Goal: Use online tool/utility: Use online tool/utility

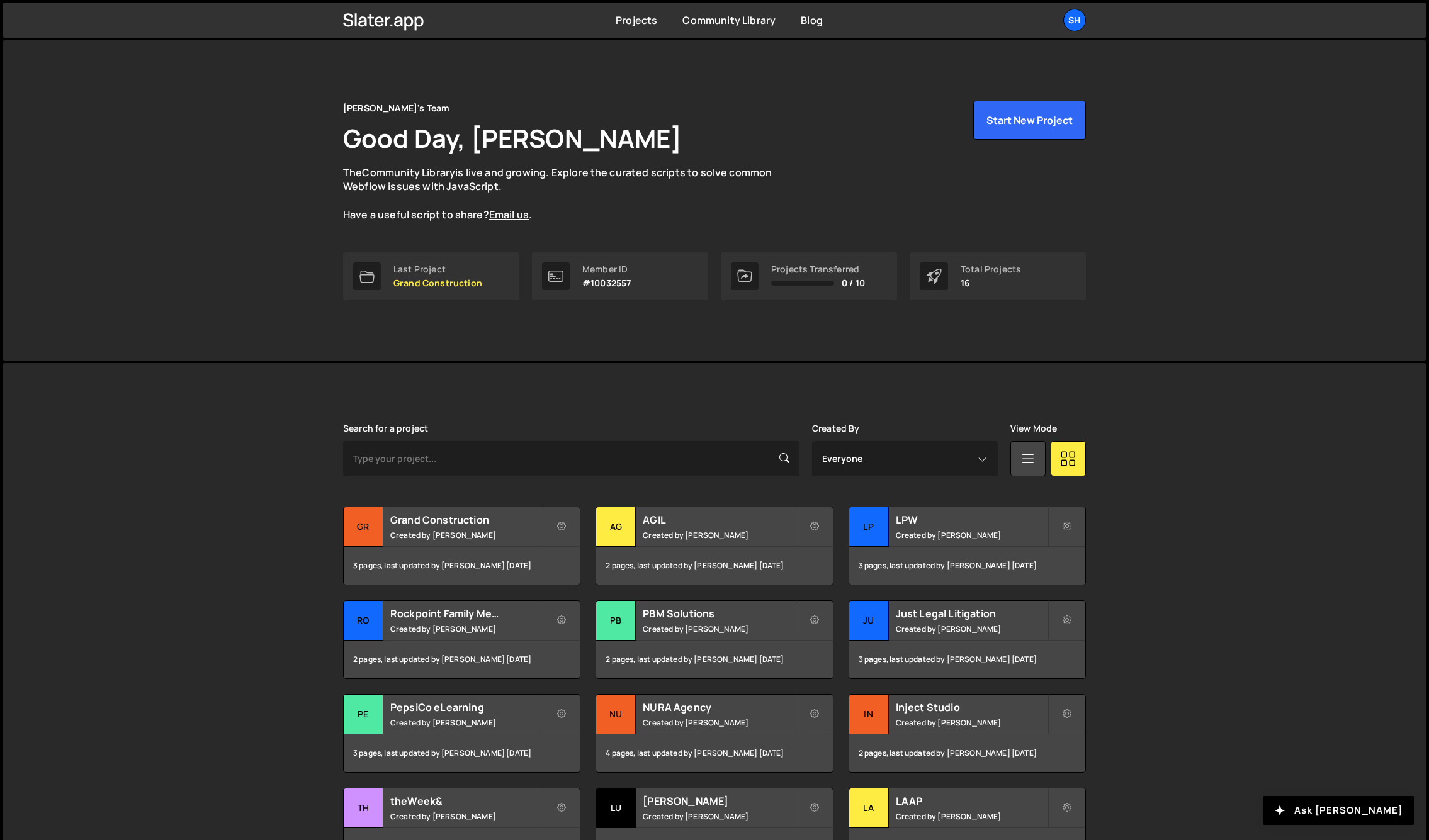
click at [252, 446] on div "Slater is designed for desktop use. Please use a larger screen to access the fu…" at bounding box center [715, 664] width 1424 height 602
click at [366, 520] on div "Gr" at bounding box center [364, 527] width 40 height 40
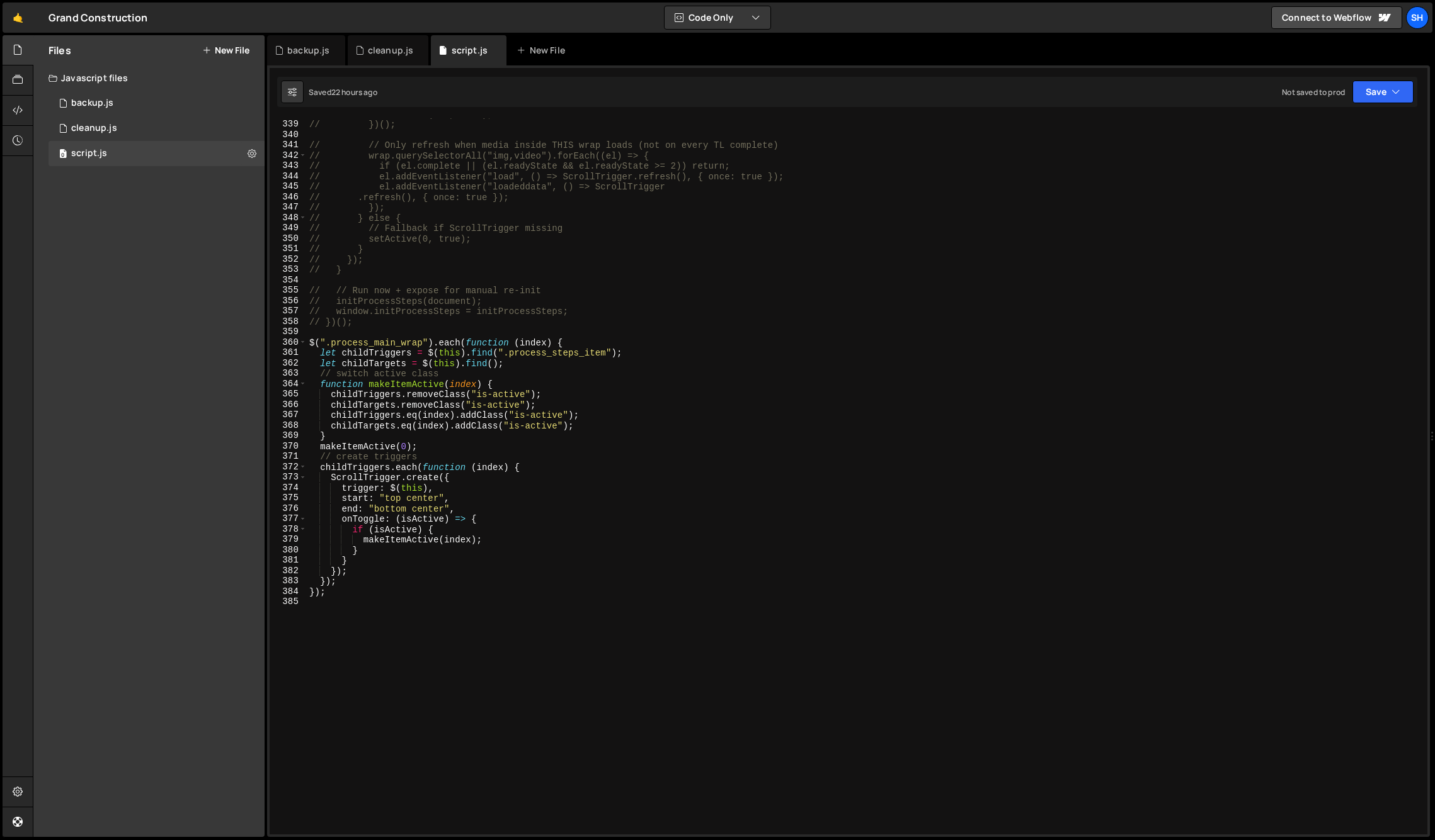
scroll to position [3509, 0]
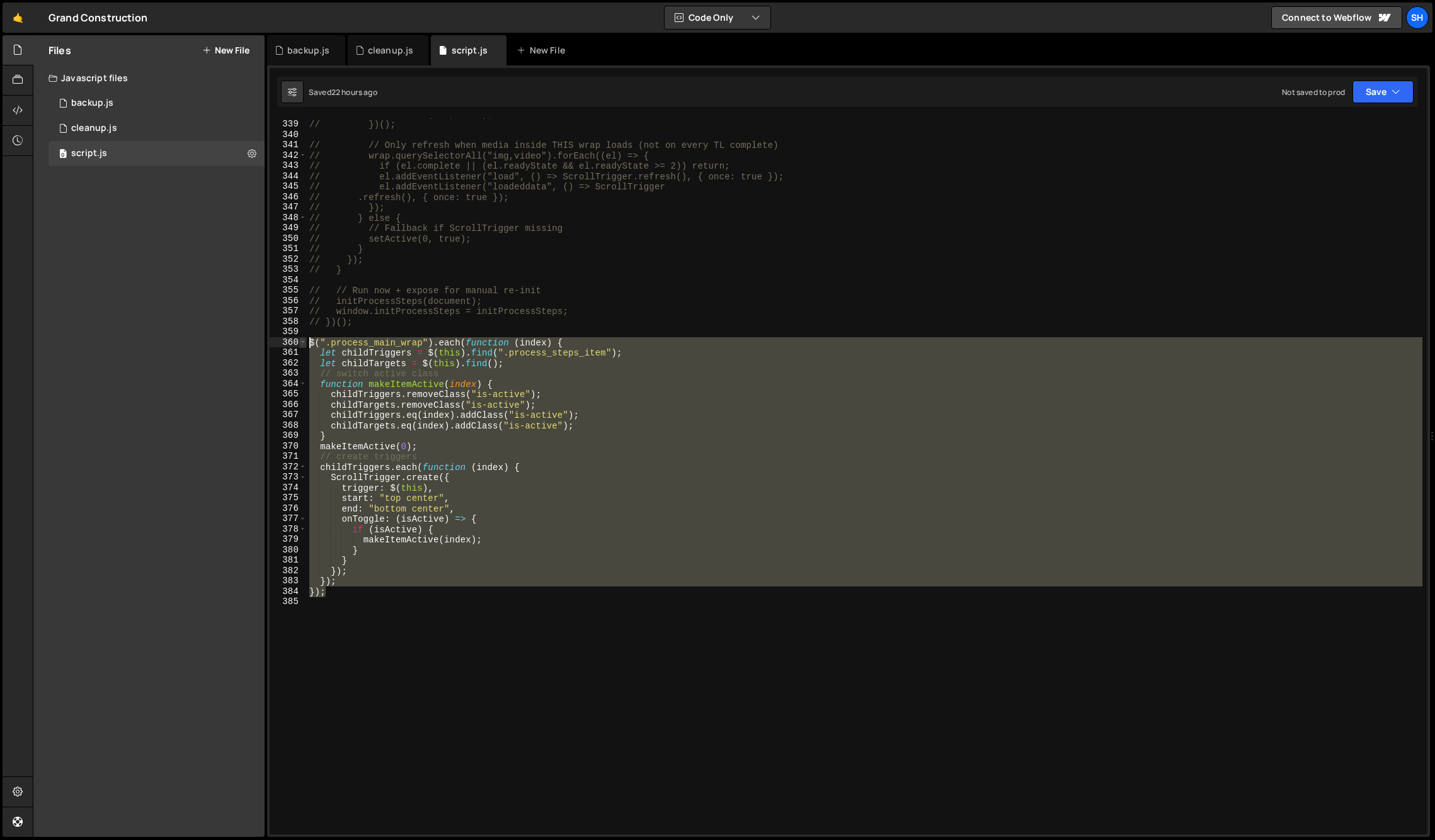
drag, startPoint x: 326, startPoint y: 594, endPoint x: 300, endPoint y: 341, distance: 254.3
click at [300, 341] on div "}); 338 339 340 341 342 343 344 345 346 347 348 349 350 351 352 353 354 355 356…" at bounding box center [848, 476] width 1158 height 717
type textarea "$(".process_main_wrap").each(function (index) { let childTriggers = $(this).fin…"
drag, startPoint x: 188, startPoint y: 262, endPoint x: 200, endPoint y: 261, distance: 12.0
click at [188, 262] on div "Files New File Javascript files 0 backup.js 0 0 cleanup.js 0 0 script.js 0 CSS …" at bounding box center [148, 436] width 231 height 802
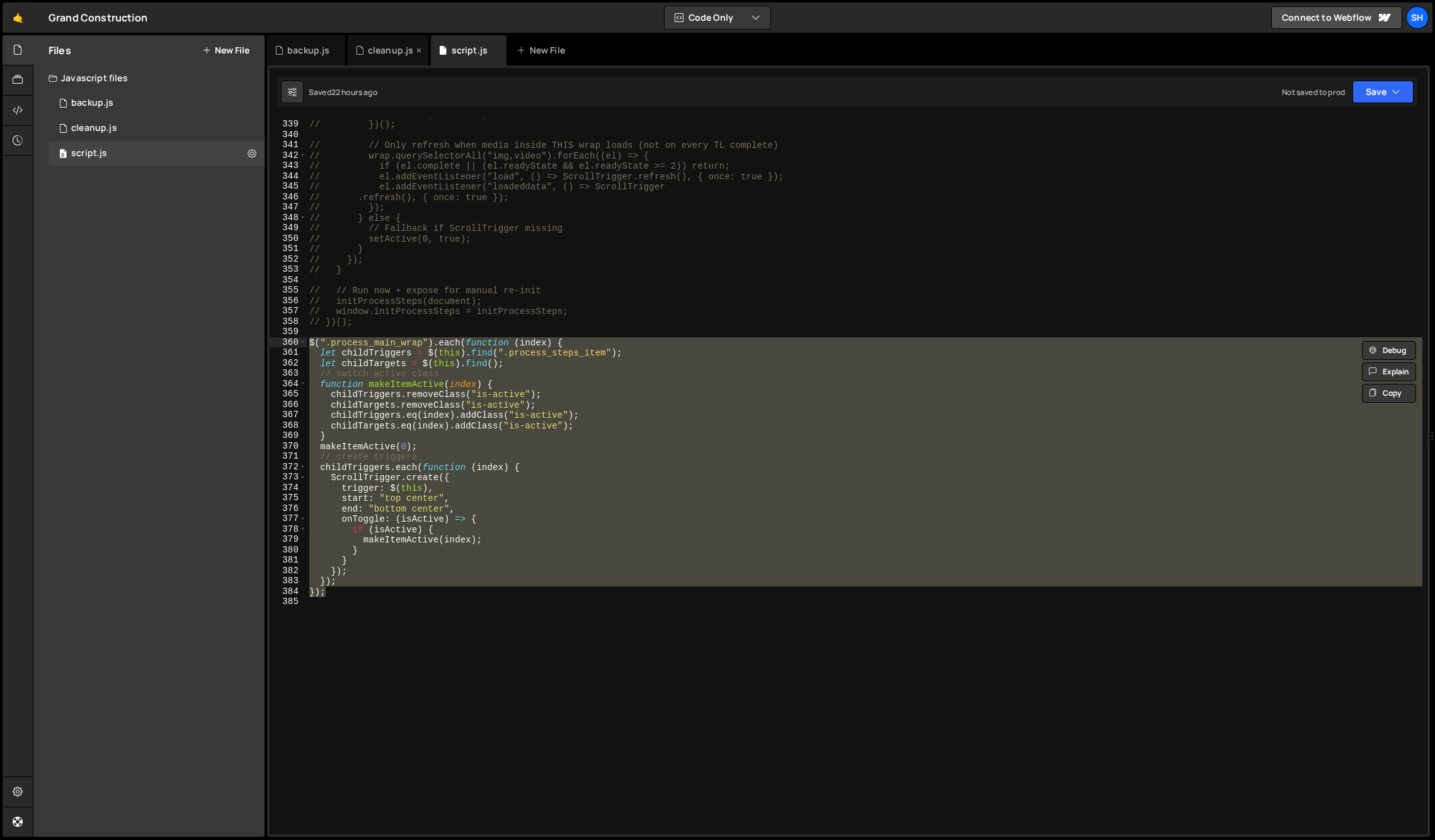
click at [386, 45] on div "cleanup.js" at bounding box center [390, 49] width 46 height 12
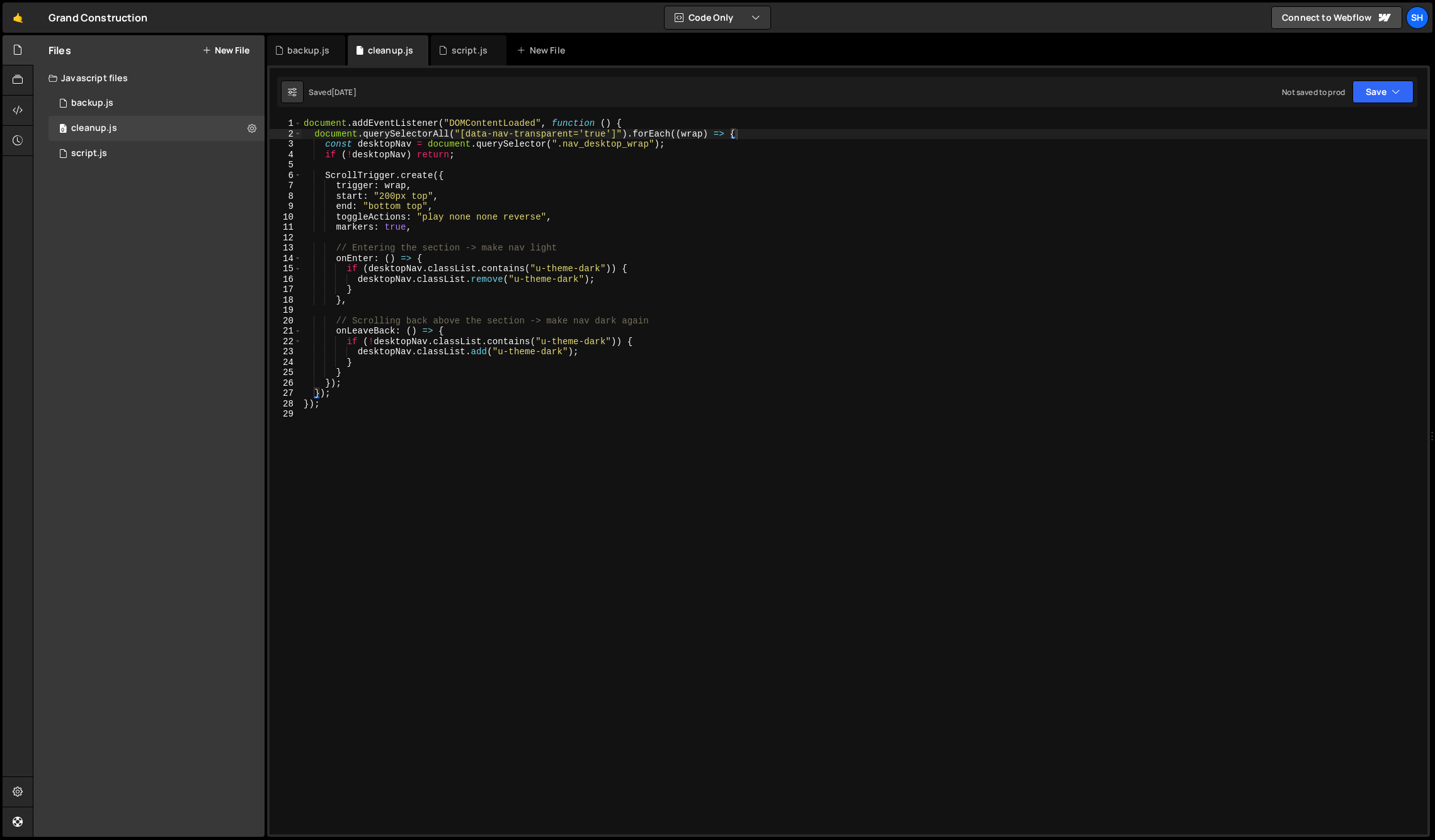
click at [313, 134] on div "document . addEventListener ( "DOMContentLoaded" , function ( ) { document . qu…" at bounding box center [864, 487] width 1126 height 737
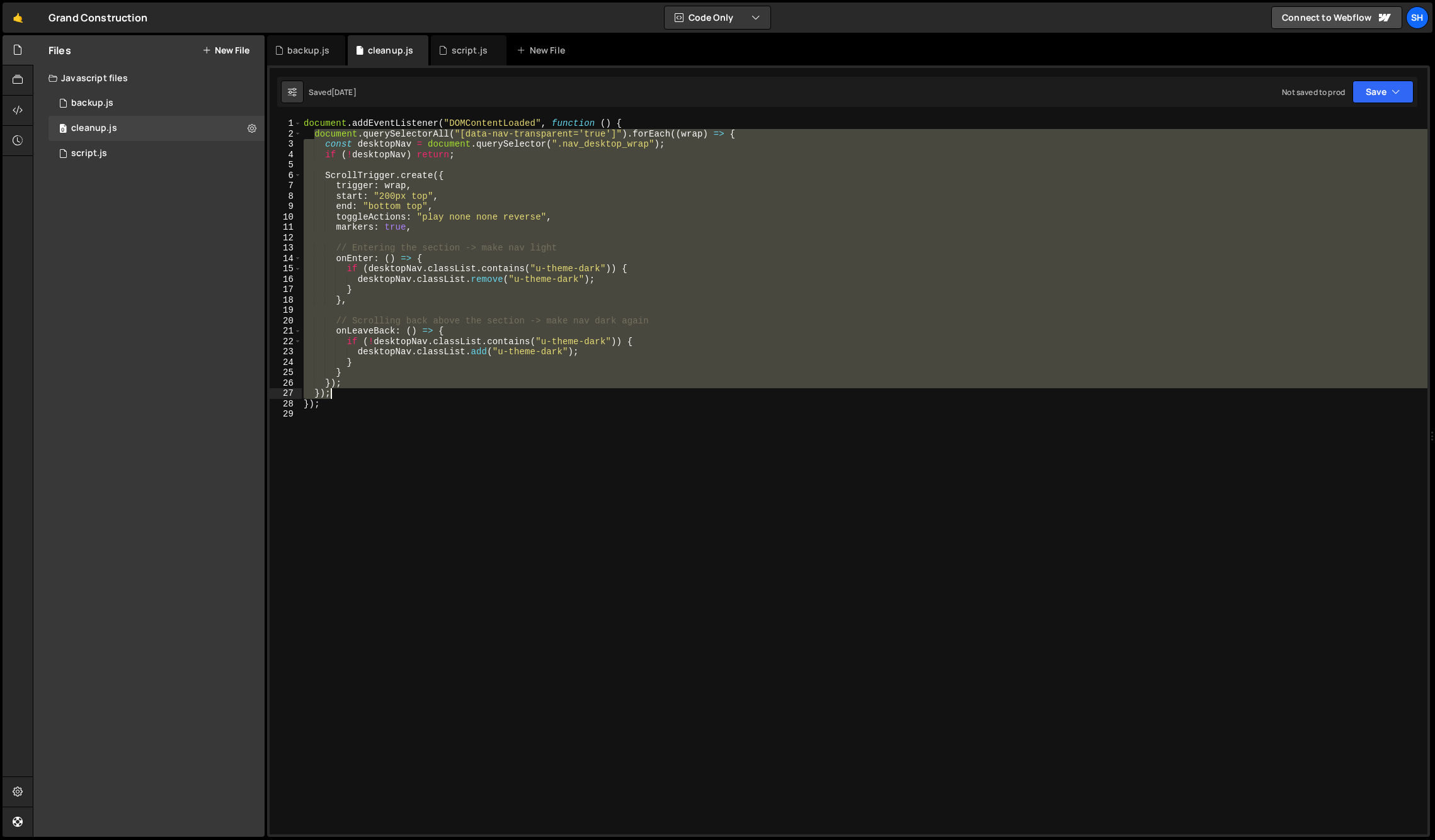
drag, startPoint x: 316, startPoint y: 134, endPoint x: 408, endPoint y: 388, distance: 270.1
click at [408, 389] on div "document . addEventListener ( "DOMContentLoaded" , function ( ) { document . qu…" at bounding box center [864, 487] width 1126 height 737
paste textarea
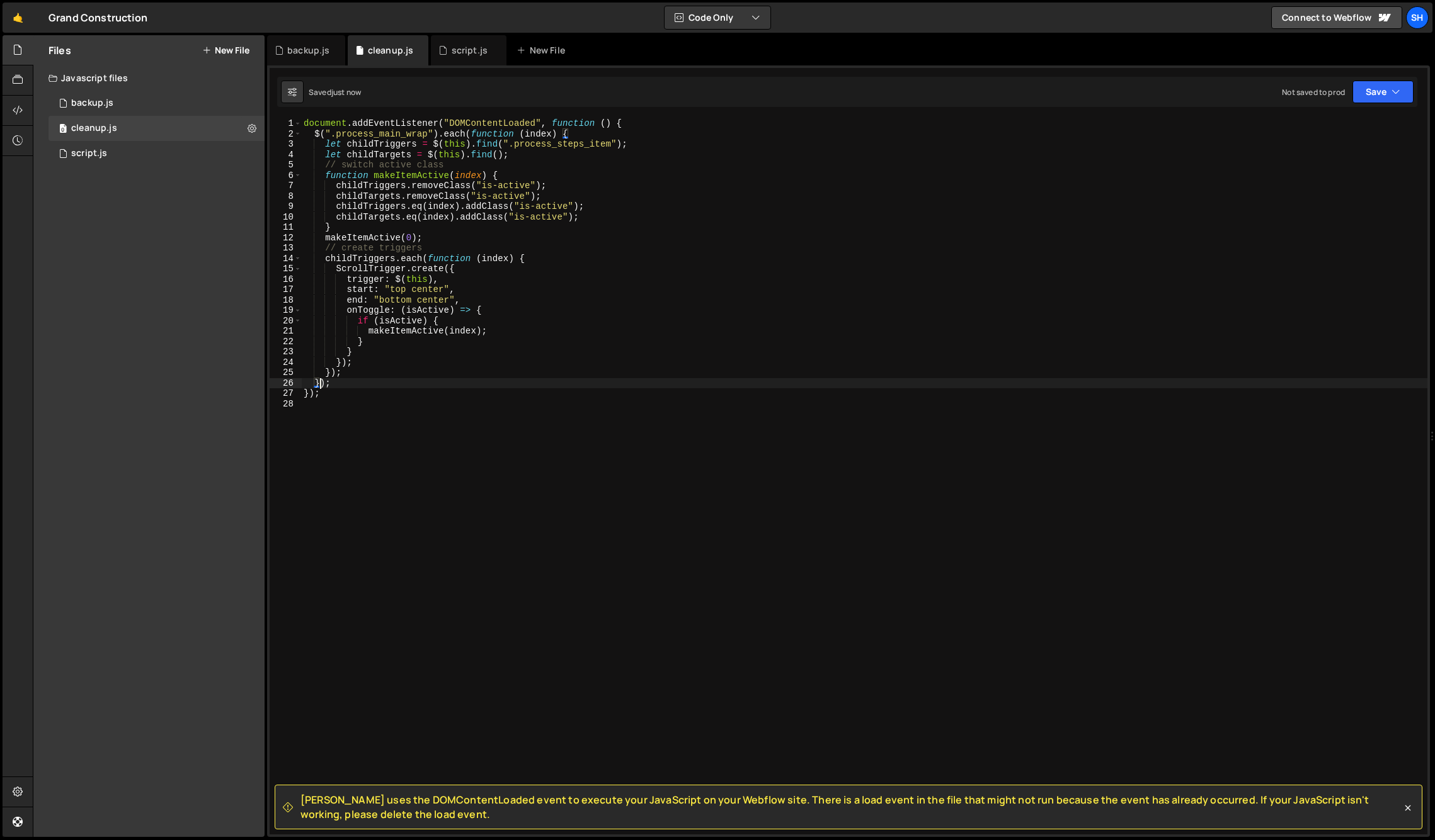
click at [373, 395] on div "document . addEventListener ( "DOMContentLoaded" , function ( ) { $ ( ".process…" at bounding box center [864, 487] width 1126 height 737
type textarea "});"
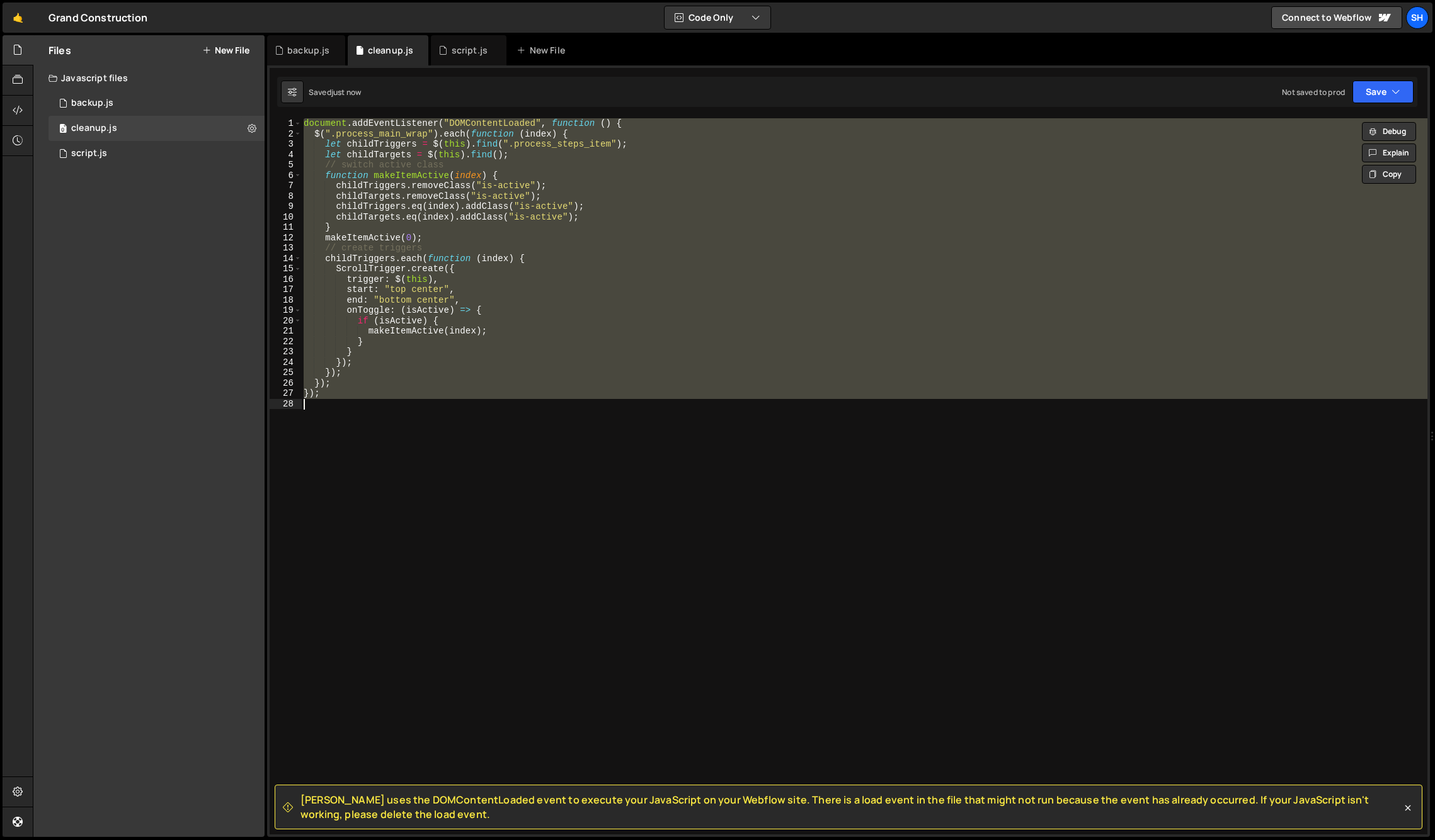
drag, startPoint x: 184, startPoint y: 308, endPoint x: 366, endPoint y: 143, distance: 245.7
click at [190, 294] on div "Files New File Javascript files 0 backup.js 0 0 cleanup.js 0 0 script.js 0 CSS …" at bounding box center [148, 436] width 231 height 802
click at [470, 46] on div "script.js" at bounding box center [469, 49] width 36 height 12
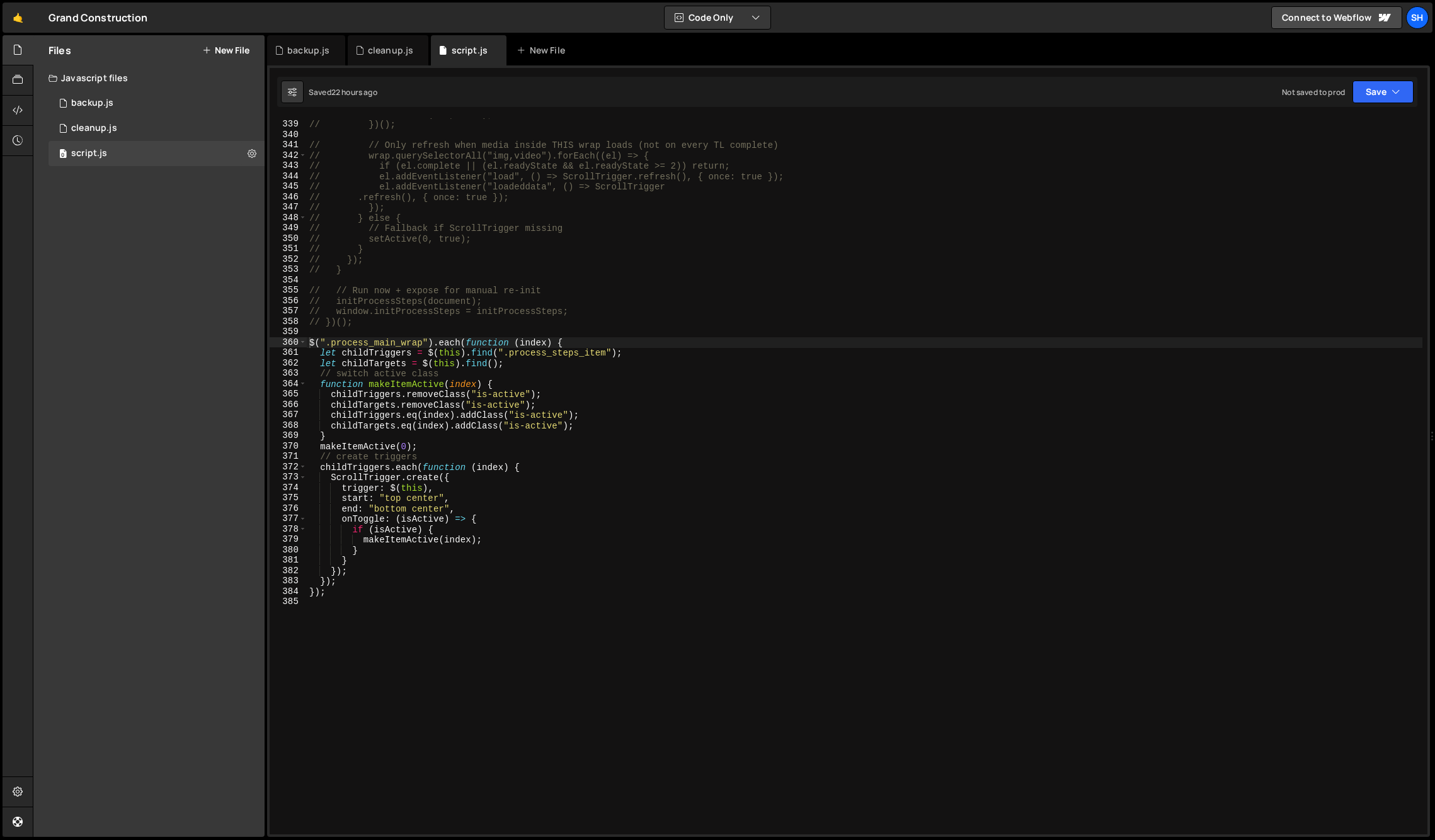
click at [329, 591] on div "// setActive(idx, true); // })(); // // Only refresh when media inside THIS wra…" at bounding box center [864, 477] width 1115 height 737
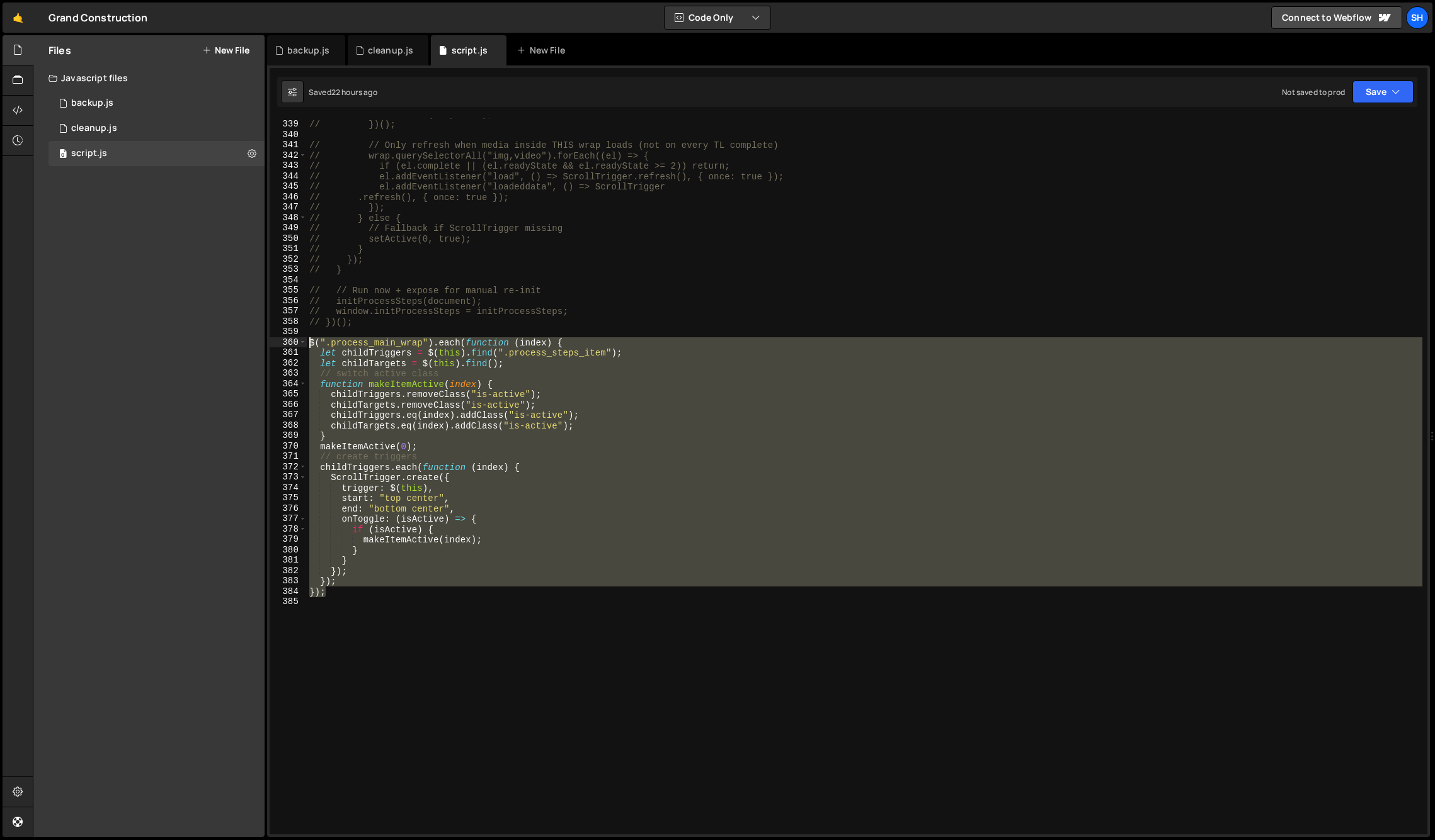
drag, startPoint x: 316, startPoint y: 532, endPoint x: 310, endPoint y: 343, distance: 189.1
click at [310, 343] on div "// setActive(idx, true); // })(); // // Only refresh when media inside THIS wra…" at bounding box center [864, 477] width 1115 height 737
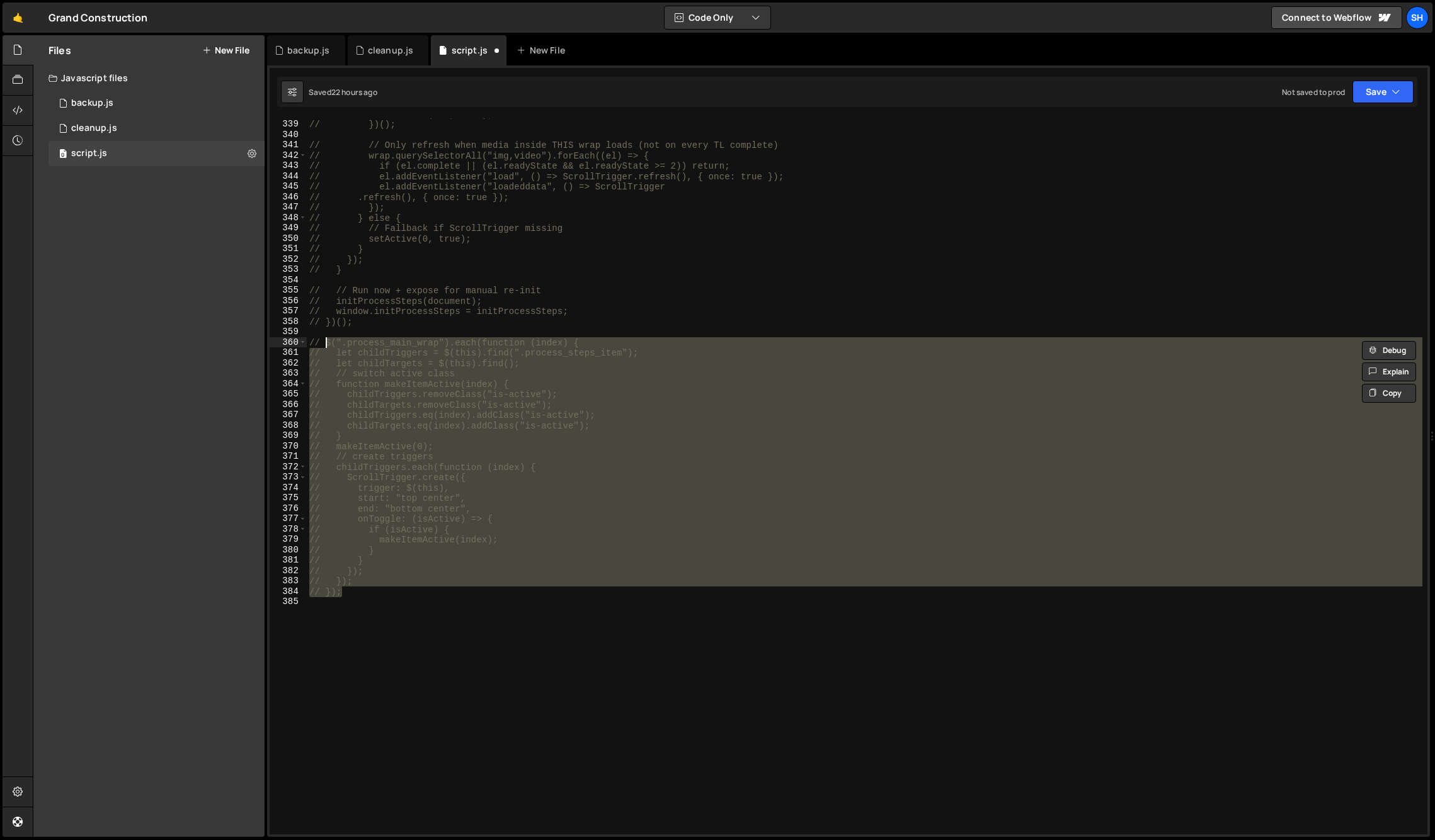
type textarea "// $(".process_main_wrap").each(function (index) {"
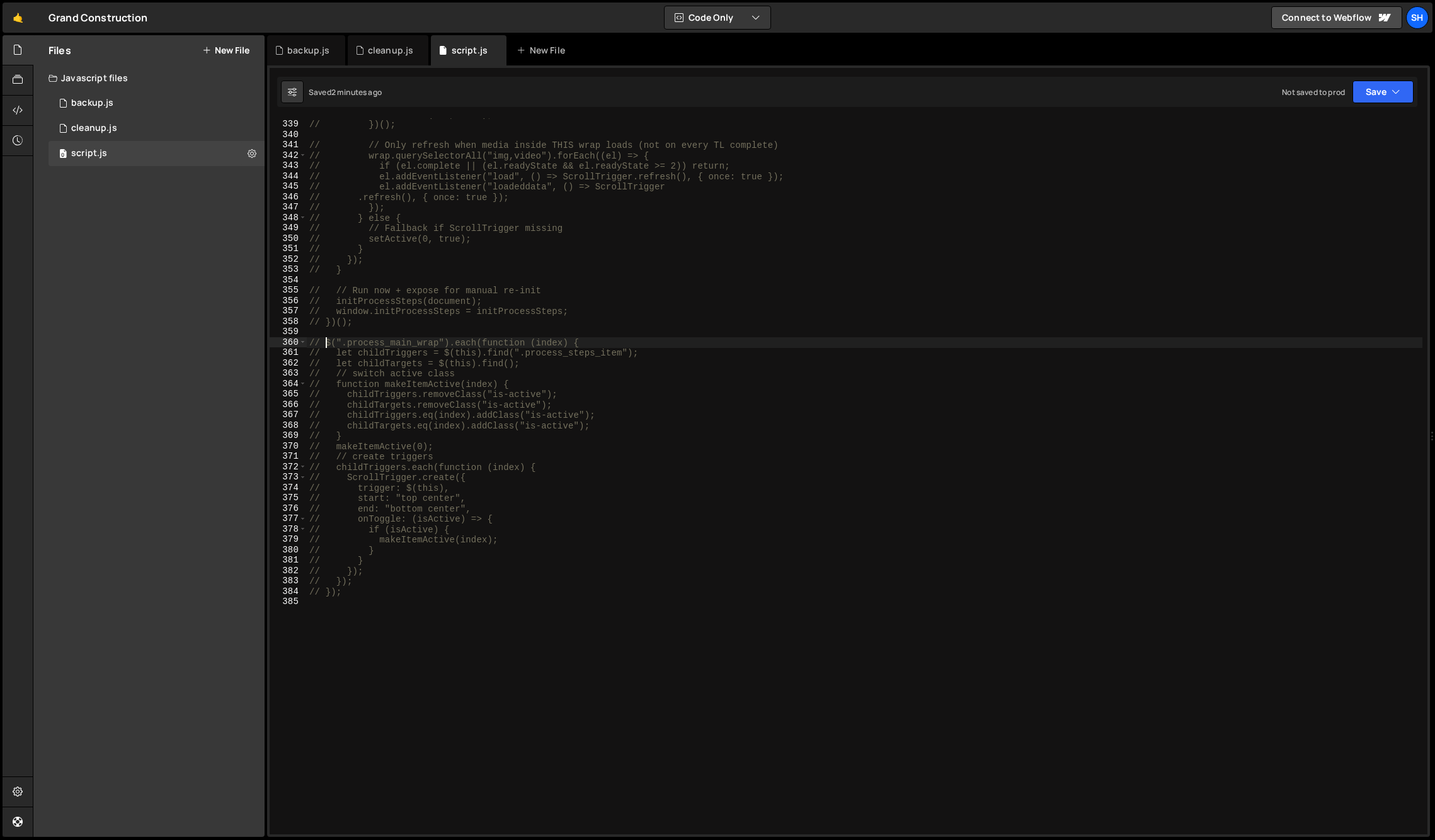
drag, startPoint x: 198, startPoint y: 412, endPoint x: 182, endPoint y: 404, distance: 17.9
click at [198, 412] on div "Files New File Javascript files 0 backup.js 0 0 cleanup.js 0 0 script.js 0 CSS …" at bounding box center [148, 436] width 231 height 802
click at [125, 546] on div "Files New File Javascript files 0 backup.js 0 0 cleanup.js 0 0 script.js 0 CSS …" at bounding box center [148, 436] width 231 height 802
